Goal: Transaction & Acquisition: Subscribe to service/newsletter

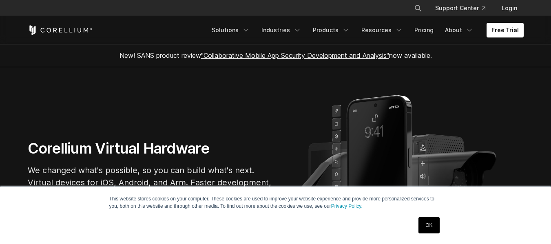
drag, startPoint x: 0, startPoint y: 0, endPoint x: 274, endPoint y: 57, distance: 279.5
click at [274, 57] on link ""Collaborative Mobile App Security Development and Analysis"" at bounding box center [295, 55] width 188 height 8
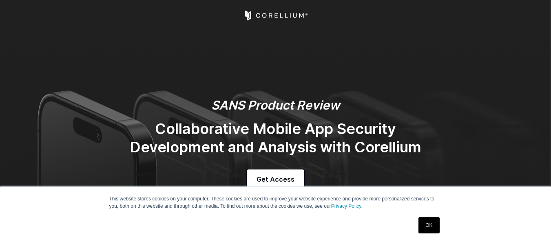
drag, startPoint x: 0, startPoint y: 0, endPoint x: 284, endPoint y: 71, distance: 292.6
drag, startPoint x: 284, startPoint y: 71, endPoint x: 485, endPoint y: 143, distance: 213.1
click at [485, 143] on div "SANS Product Review Collaborative Mobile App Security Development and Analysis …" at bounding box center [276, 143] width 512 height 91
drag, startPoint x: 422, startPoint y: 223, endPoint x: 433, endPoint y: 230, distance: 12.7
click at [433, 230] on link "OK" at bounding box center [428, 225] width 21 height 16
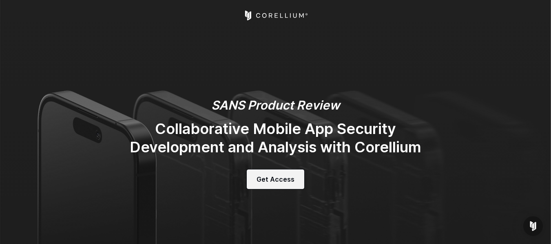
click at [271, 177] on span "Get Access" at bounding box center [276, 180] width 38 height 10
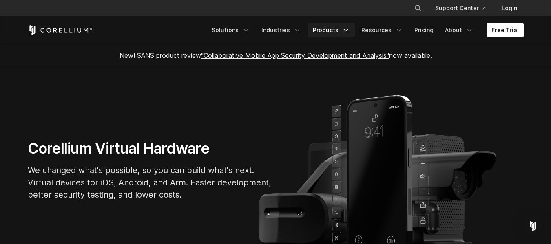
drag, startPoint x: 341, startPoint y: 34, endPoint x: 317, endPoint y: 32, distance: 23.7
click at [317, 32] on link "Products" at bounding box center [331, 30] width 47 height 15
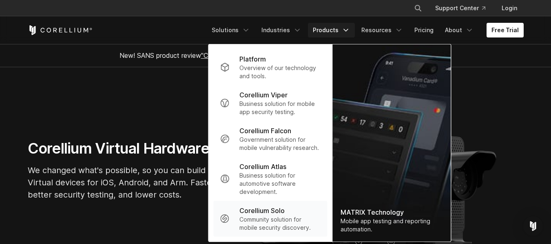
click at [287, 225] on p "Community solution for mobile security discovery." at bounding box center [279, 224] width 81 height 16
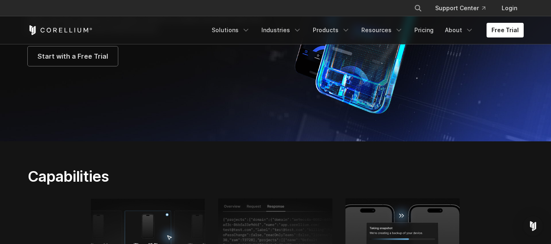
scroll to position [7, 0]
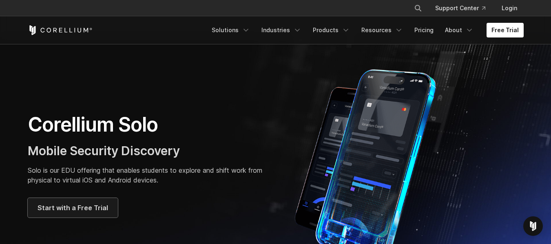
click at [65, 214] on link "Start with a Free Trial" at bounding box center [73, 208] width 90 height 20
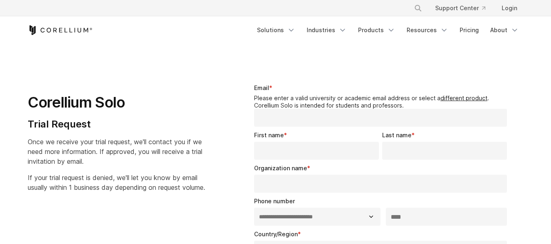
select select "**"
